Goal: Find specific page/section: Find specific page/section

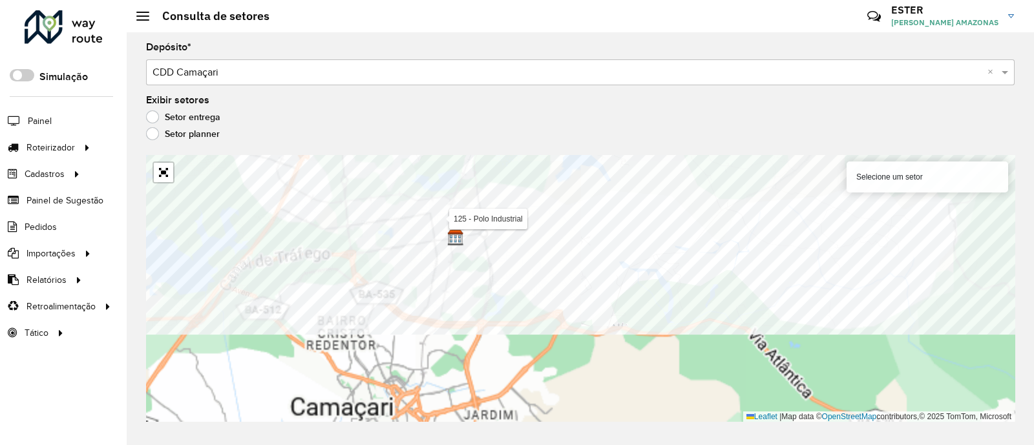
click at [556, 125] on formly-group "Depósito * Selecione um depósito × CDD Camaçari × Exibir setores Setor entrega …" at bounding box center [580, 232] width 868 height 379
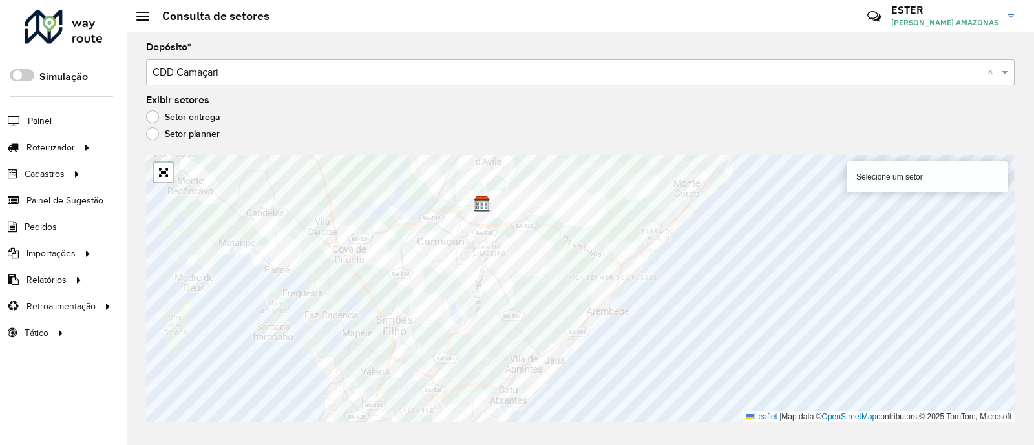
click at [355, 443] on html "Aguarde... Pop-up bloqueado! Seu navegador bloqueou automáticamente a abertura …" at bounding box center [517, 222] width 1034 height 445
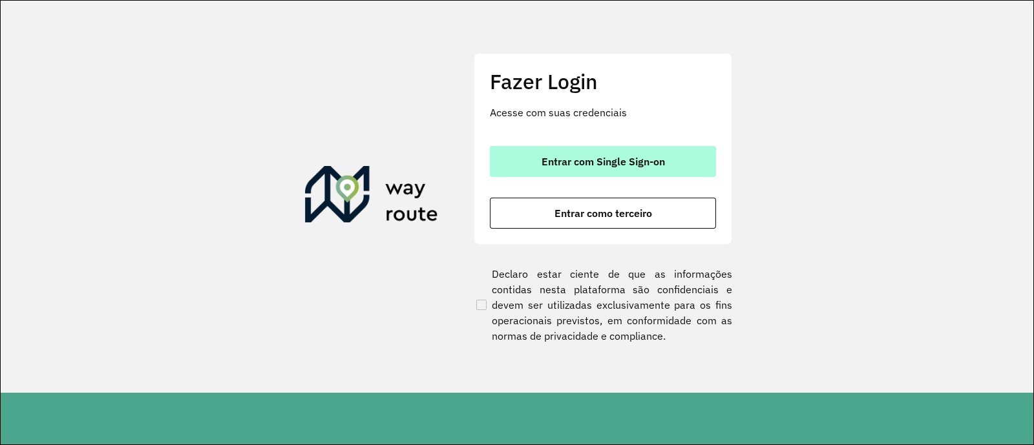
click at [543, 169] on button "Entrar com Single Sign-on" at bounding box center [603, 161] width 226 height 31
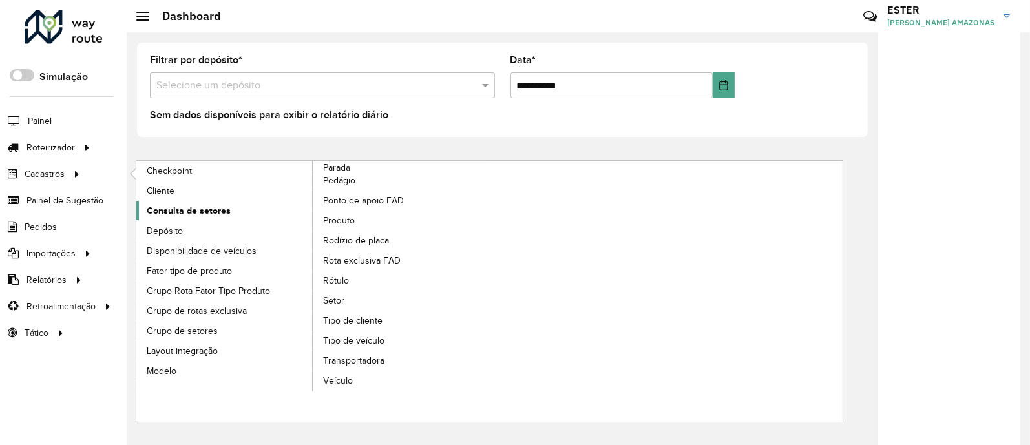
click at [202, 206] on span "Consulta de setores" at bounding box center [189, 211] width 84 height 14
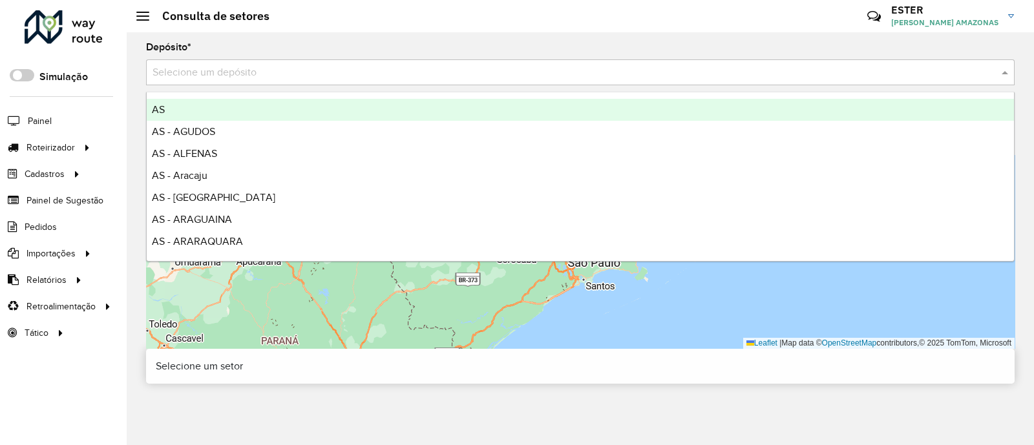
click at [310, 79] on input "text" at bounding box center [566, 73] width 829 height 16
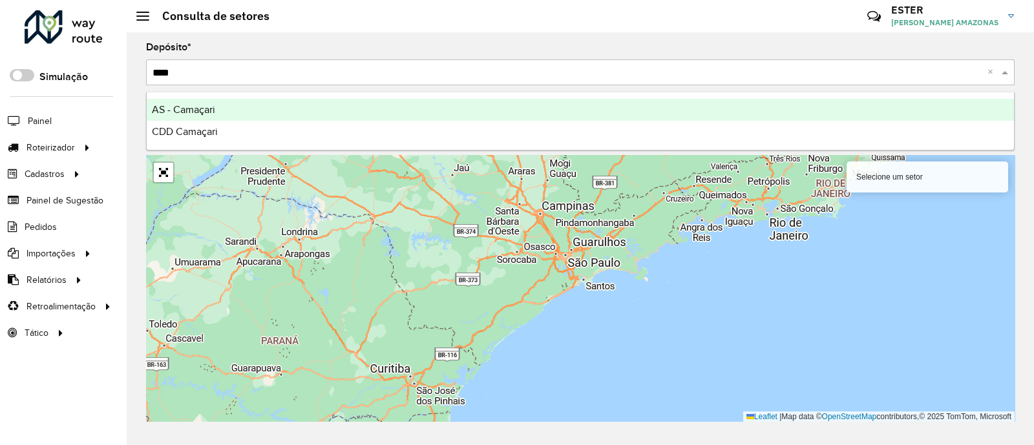
type input "*****"
